Goal: Find specific page/section: Find specific page/section

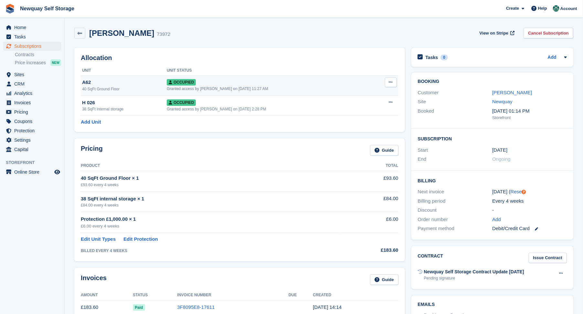
click at [83, 83] on div "A62" at bounding box center [124, 82] width 85 height 7
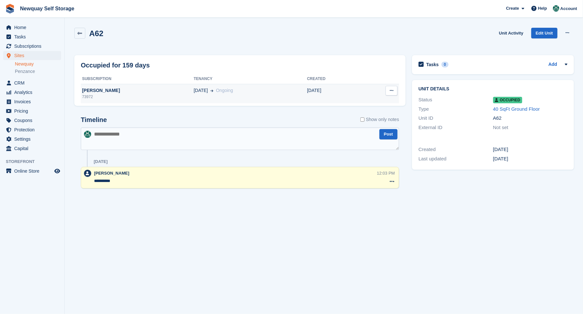
click at [93, 90] on div "Adam Bascombe" at bounding box center [137, 90] width 113 height 7
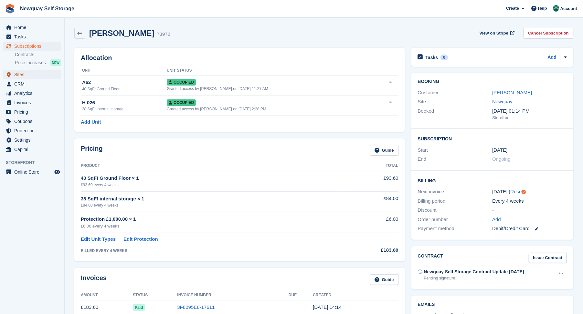
click at [15, 73] on span "Sites" at bounding box center [33, 74] width 39 height 9
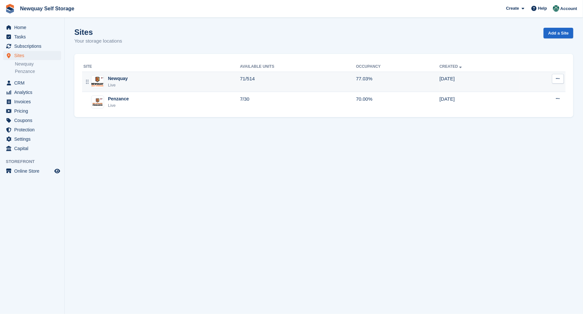
click at [98, 78] on img at bounding box center [97, 81] width 12 height 9
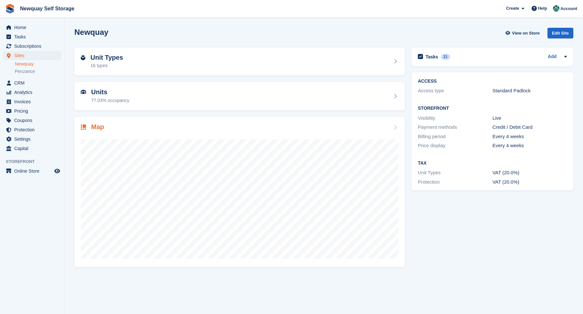
click at [92, 125] on h2 "Map" at bounding box center [97, 126] width 13 height 7
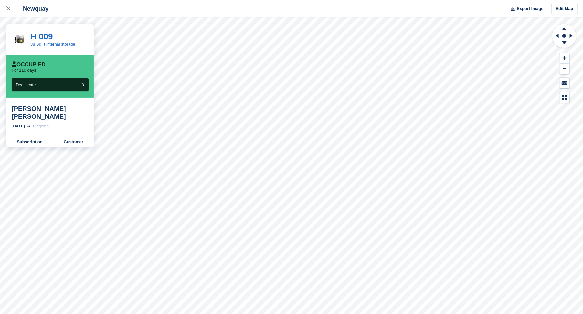
click at [23, 110] on div "[PERSON_NAME] [PERSON_NAME]" at bounding box center [50, 113] width 77 height 16
click at [26, 118] on div "[PERSON_NAME] [PERSON_NAME]" at bounding box center [50, 113] width 77 height 16
click at [21, 111] on div "[PERSON_NAME] [PERSON_NAME]" at bounding box center [50, 113] width 77 height 16
click at [20, 111] on div "[PERSON_NAME] [PERSON_NAME]" at bounding box center [50, 113] width 77 height 16
click at [49, 124] on div "Ongoing" at bounding box center [41, 126] width 16 height 6
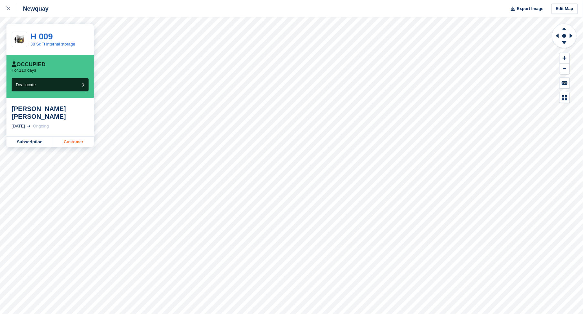
click at [70, 142] on link "Customer" at bounding box center [73, 142] width 40 height 10
